Goal: Check status

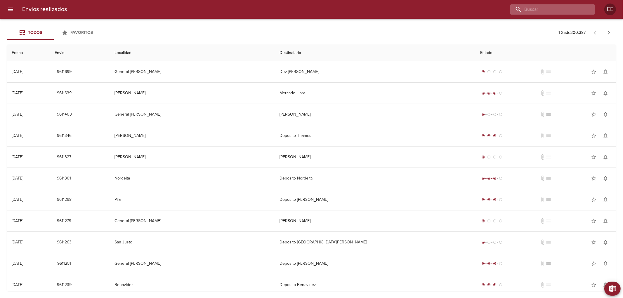
paste input "[PERSON_NAME]"
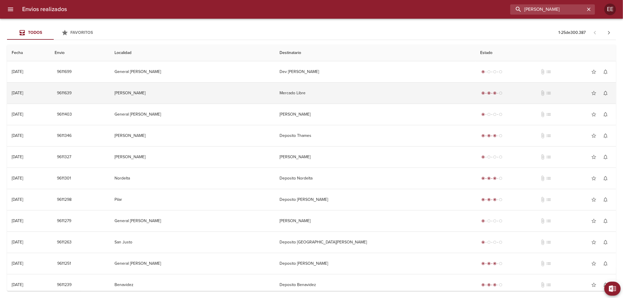
type input "[PERSON_NAME]"
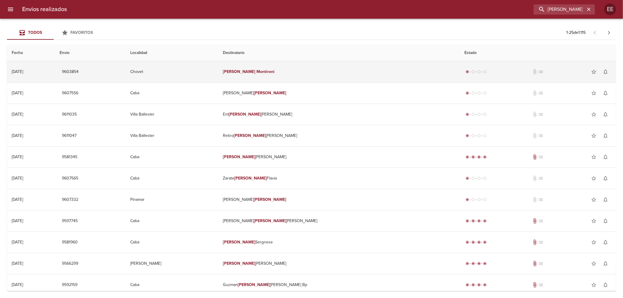
click at [317, 74] on td "[PERSON_NAME]" at bounding box center [338, 71] width 241 height 21
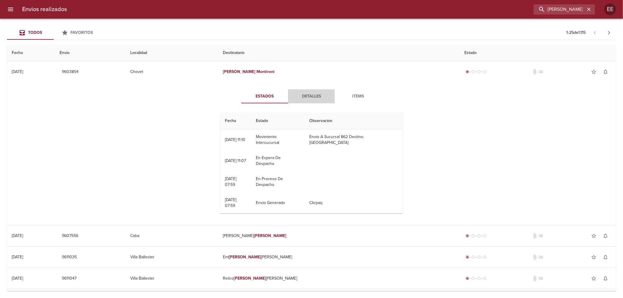
click at [308, 98] on span "Detalles" at bounding box center [311, 96] width 40 height 7
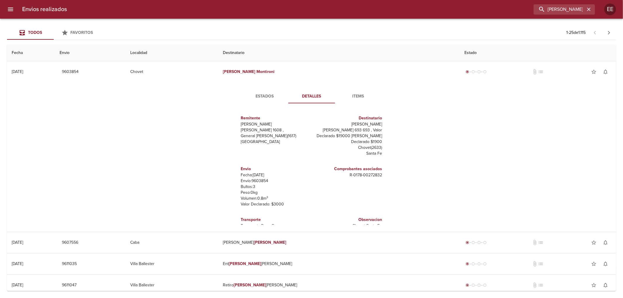
scroll to position [9, 0]
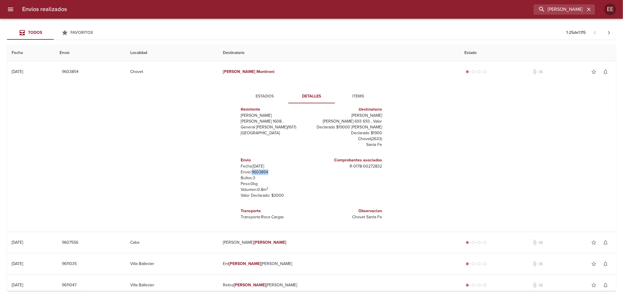
drag, startPoint x: 248, startPoint y: 172, endPoint x: 266, endPoint y: 170, distance: 17.8
click at [266, 170] on p "Envío: 9603854" at bounding box center [275, 172] width 68 height 6
copy p "9603854"
click at [586, 11] on icon "button" at bounding box center [589, 9] width 6 height 6
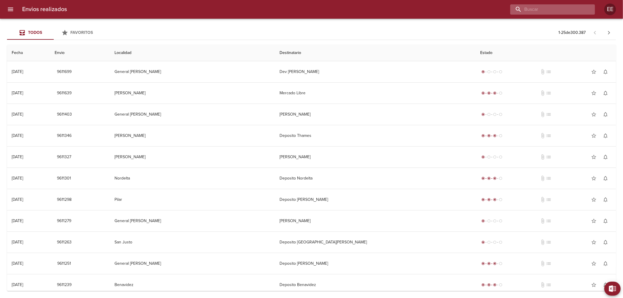
paste input "[PERSON_NAME]"
type input "[PERSON_NAME]"
